Goal: Navigation & Orientation: Find specific page/section

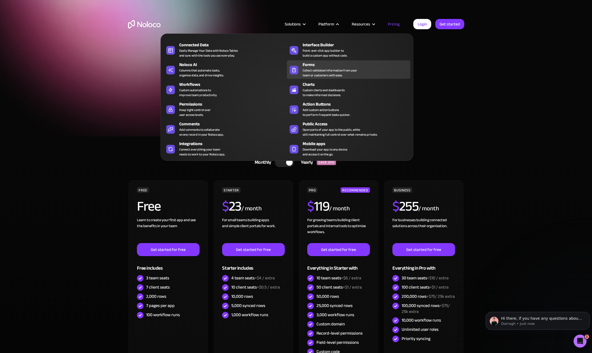
click at [327, 67] on div "Forms" at bounding box center [357, 65] width 110 height 7
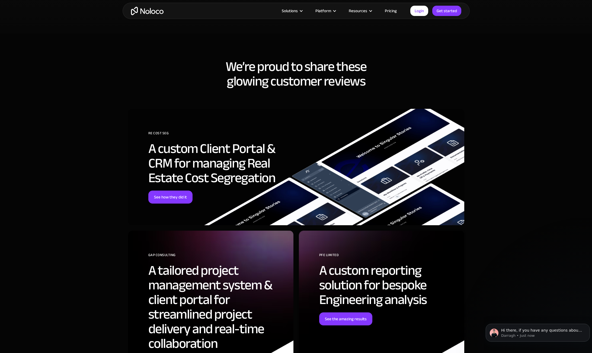
scroll to position [1481, 0]
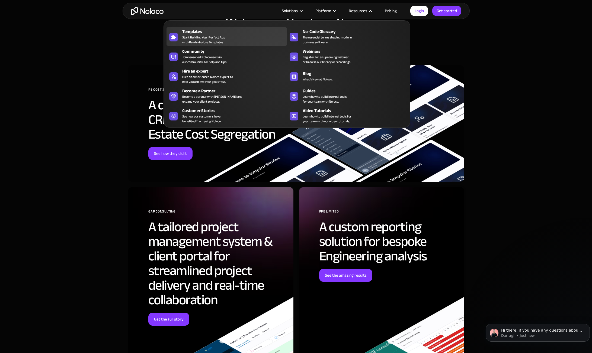
click at [252, 36] on div "Templates Start Building Your Perfect App with Ready-to-Use Templates" at bounding box center [233, 36] width 102 height 16
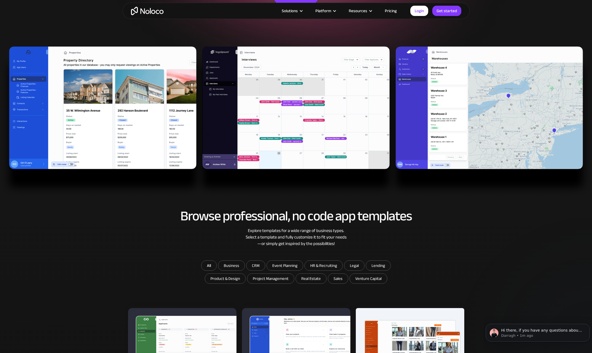
scroll to position [108, 0]
